Goal: Obtain resource: Obtain resource

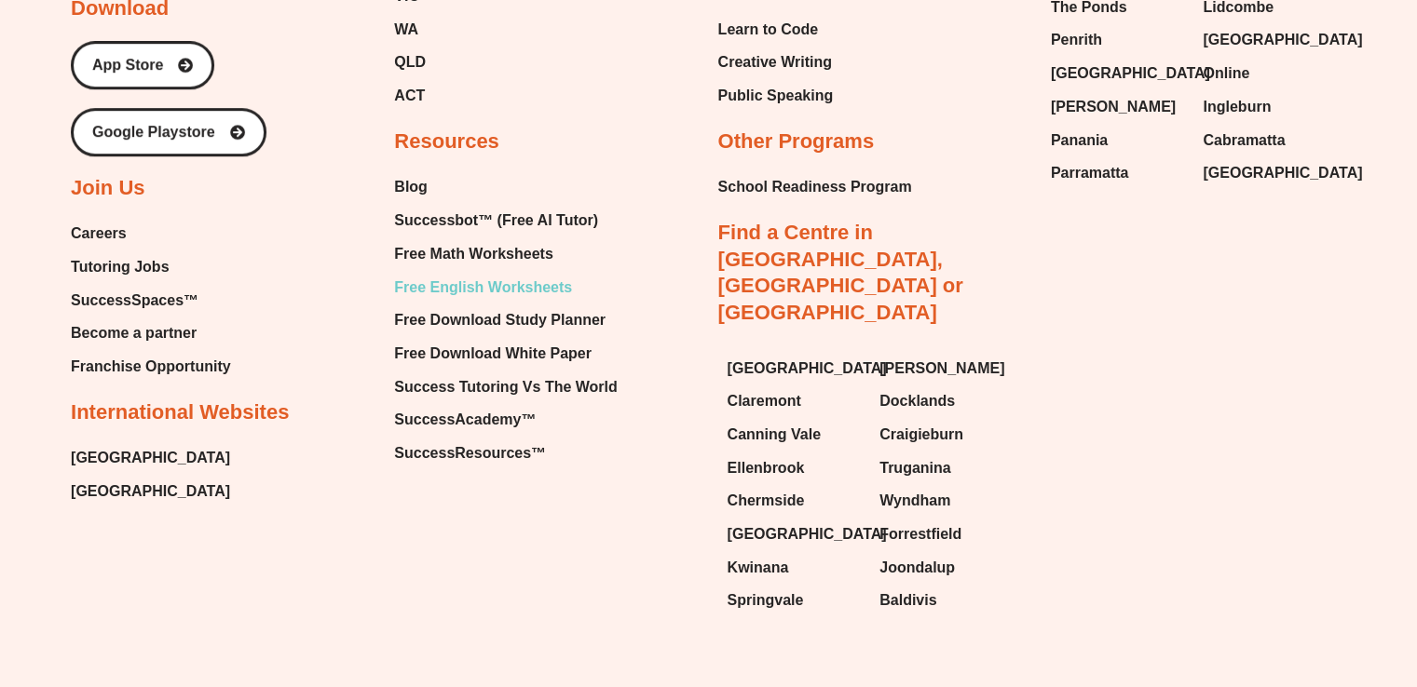
scroll to position [8089, 0]
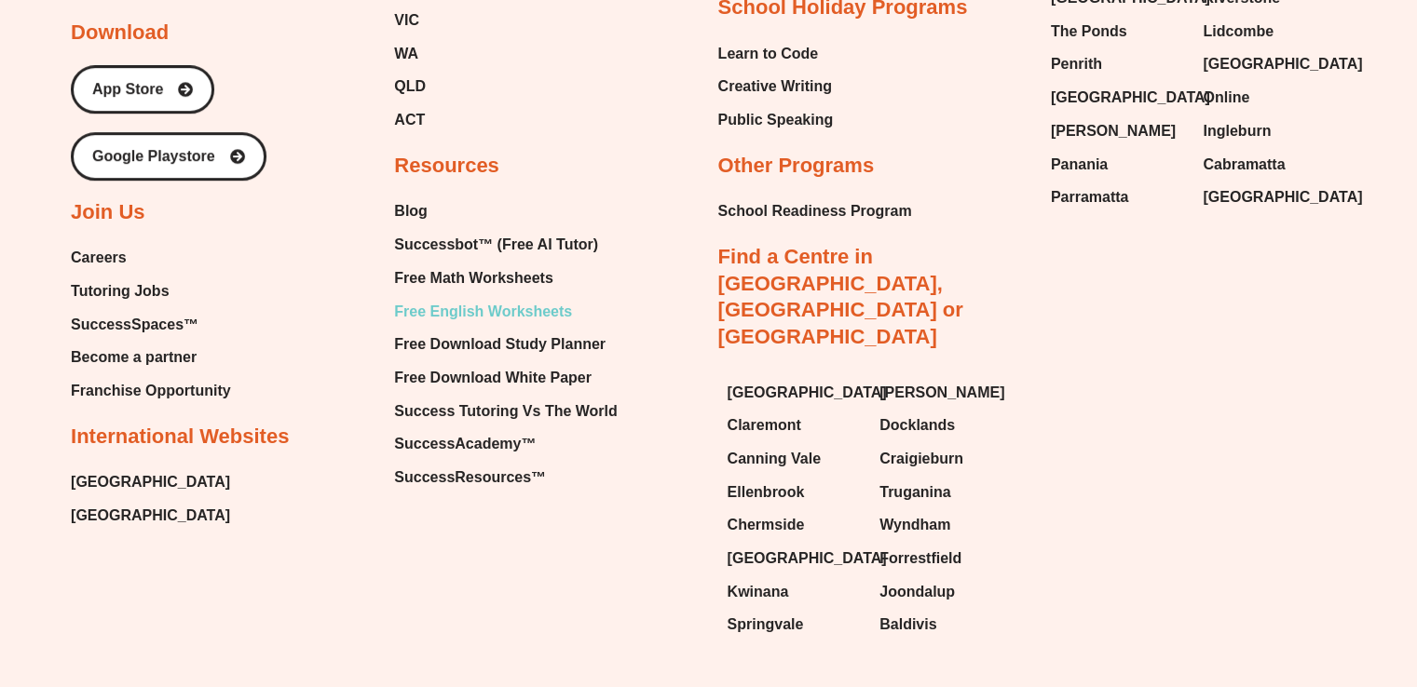
click at [415, 298] on span "Free English Worksheets" at bounding box center [483, 312] width 178 height 28
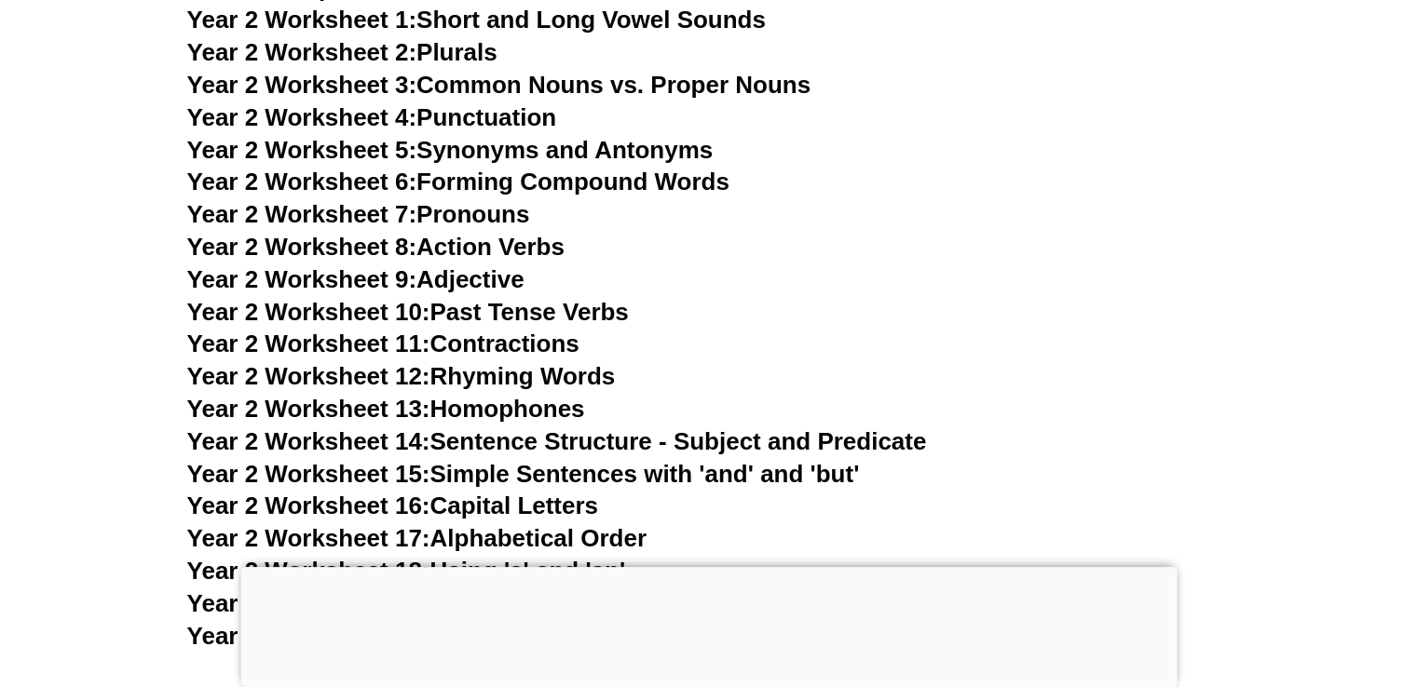
scroll to position [5238, 0]
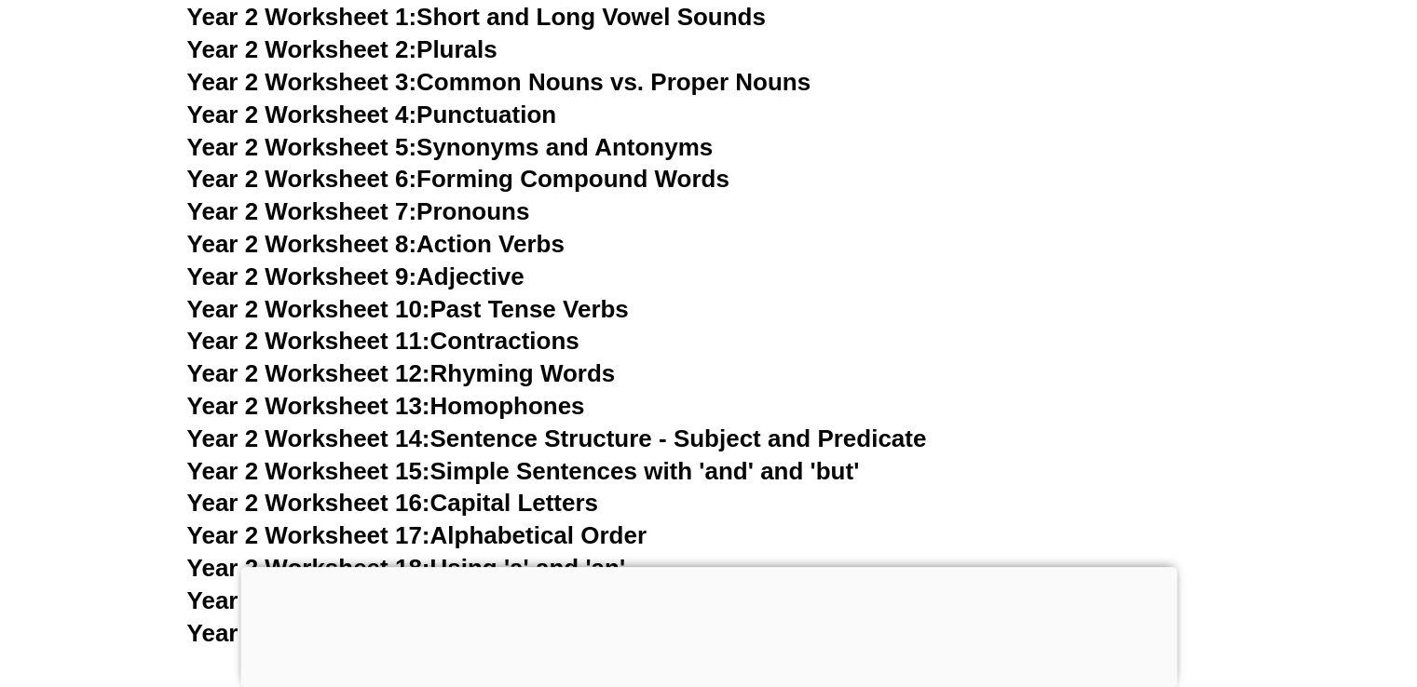
click at [533, 348] on link "Year 2 Worksheet 11: Contractions" at bounding box center [383, 341] width 392 height 28
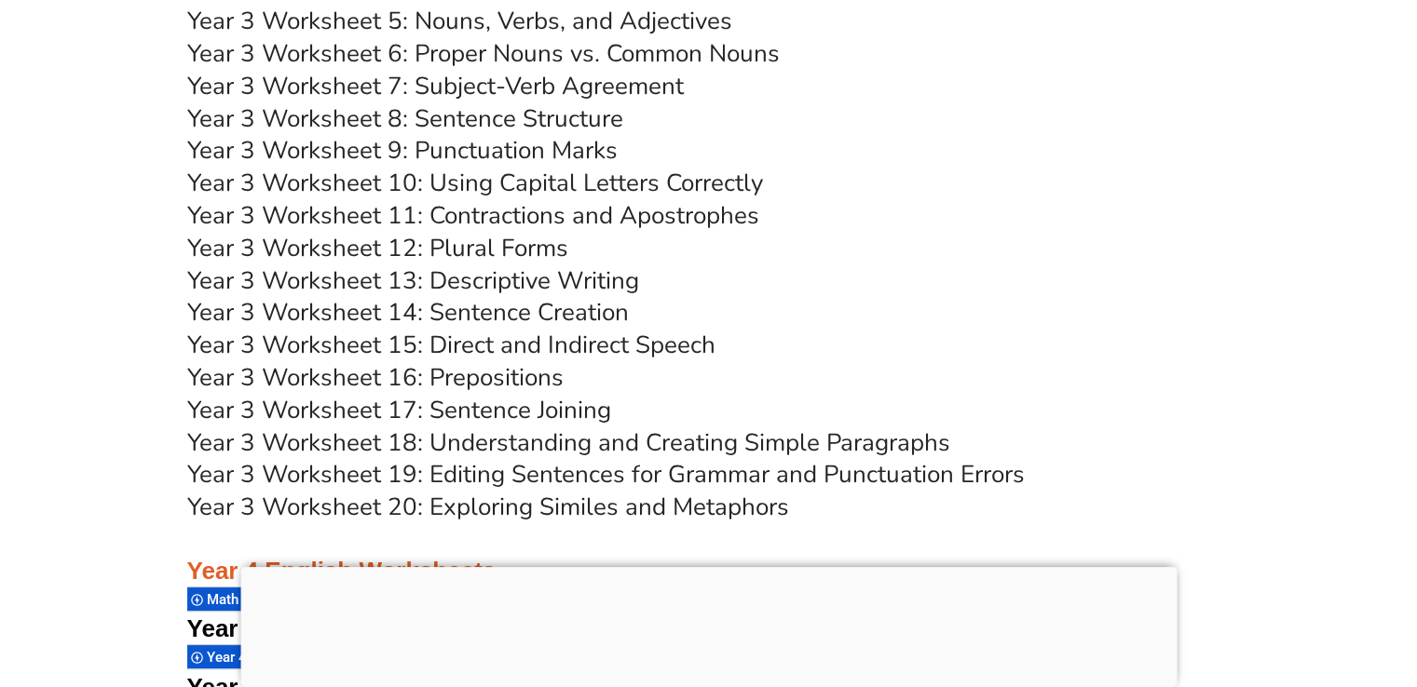
scroll to position [7078, 0]
click at [451, 383] on link "Year 3 Worksheet 16: Prepositions" at bounding box center [375, 378] width 376 height 33
